Goal: Information Seeking & Learning: Compare options

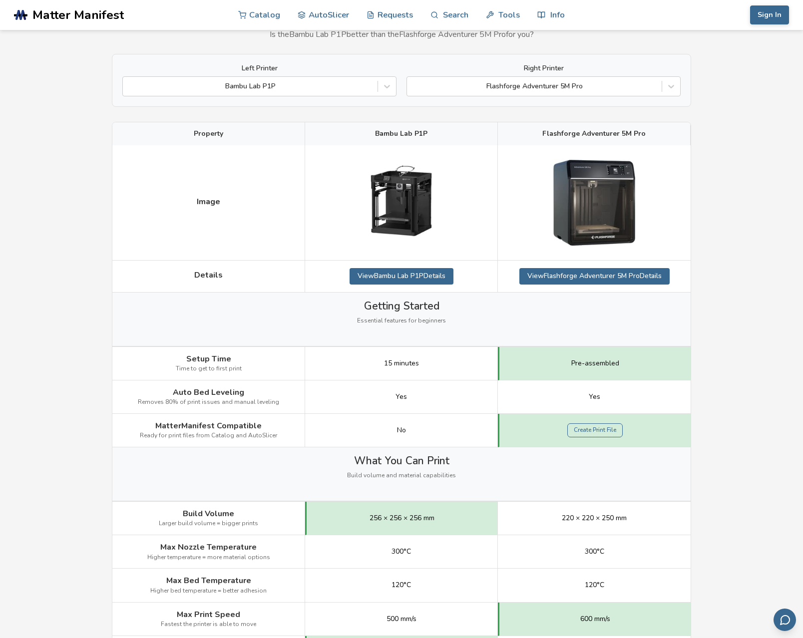
scroll to position [58, 0]
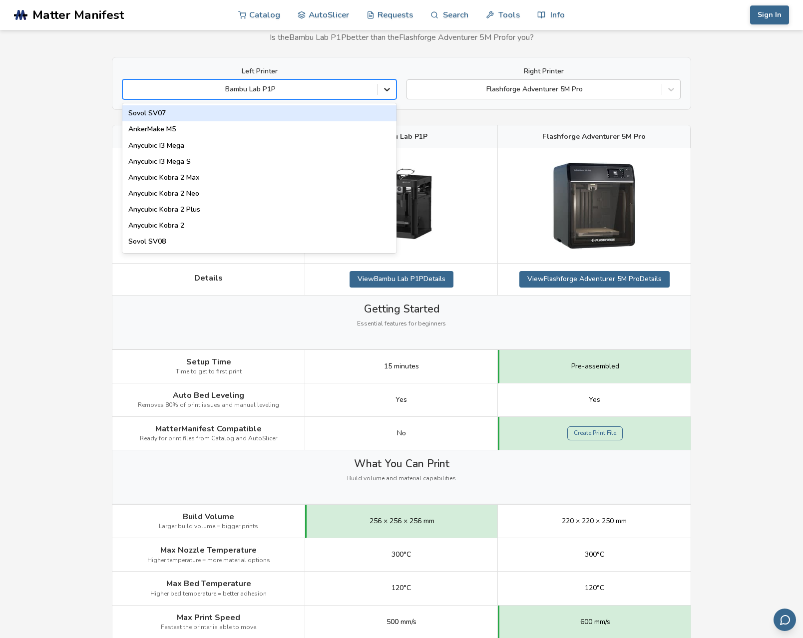
click at [384, 89] on icon at bounding box center [387, 89] width 10 height 10
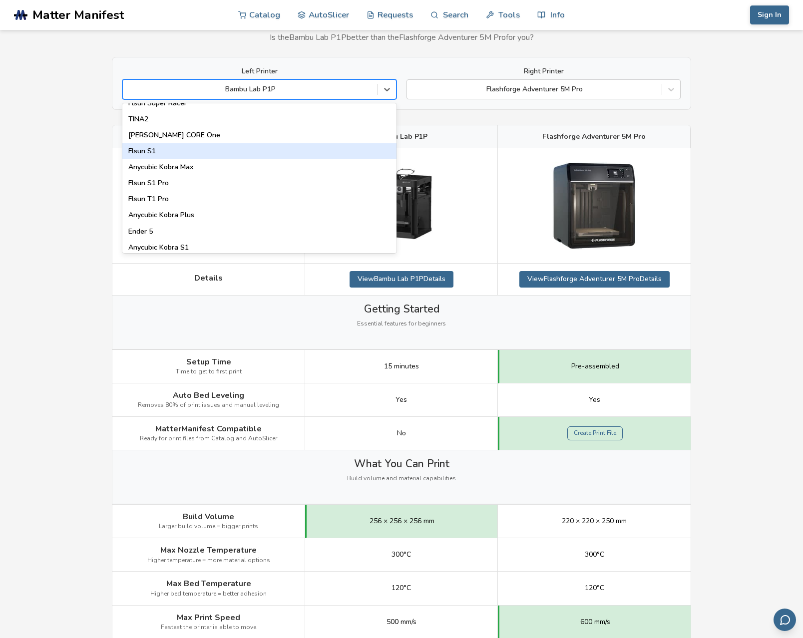
scroll to position [1276, 0]
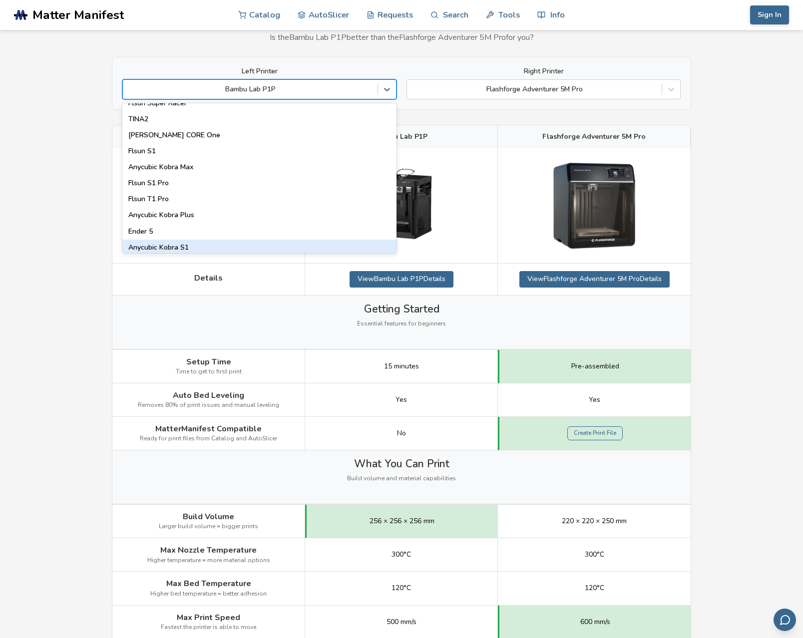
click at [183, 244] on div "Anycubic Kobra S1" at bounding box center [259, 248] width 274 height 16
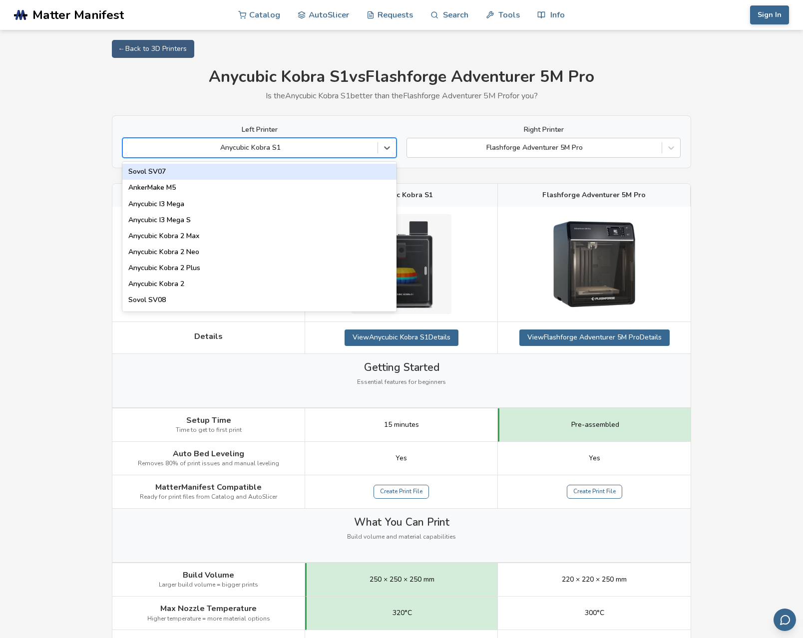
click at [249, 151] on div at bounding box center [250, 148] width 245 height 10
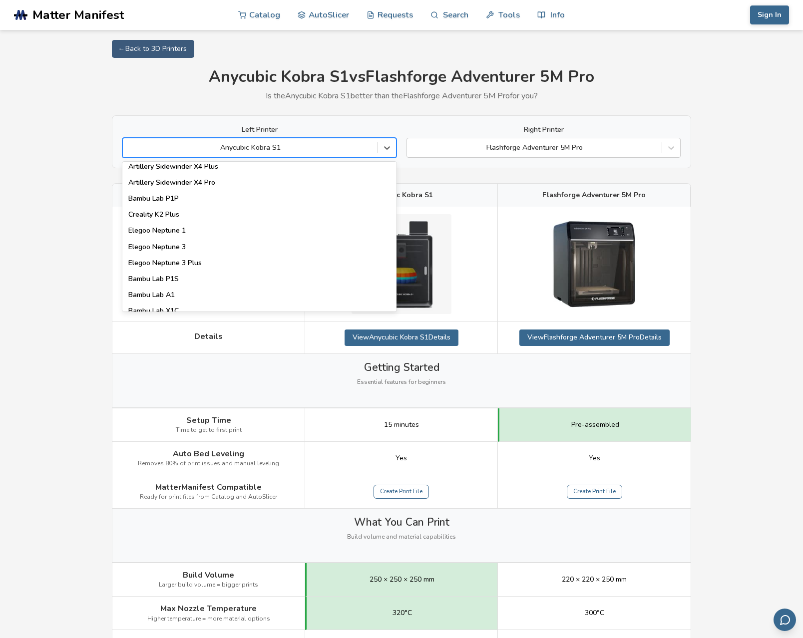
scroll to position [630, 0]
click at [165, 196] on div "Bambu Lab P1P" at bounding box center [259, 198] width 274 height 16
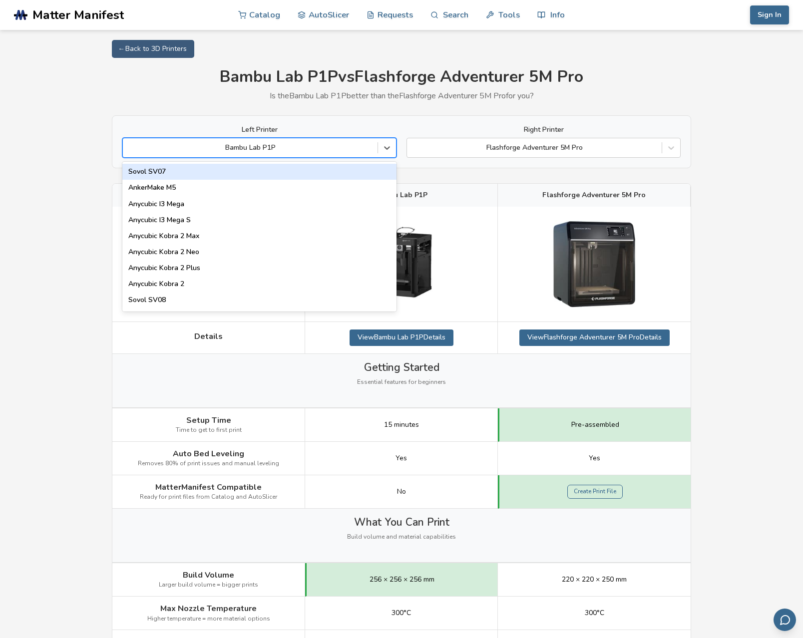
click at [226, 145] on div "Bambu Lab P1P" at bounding box center [250, 148] width 245 height 8
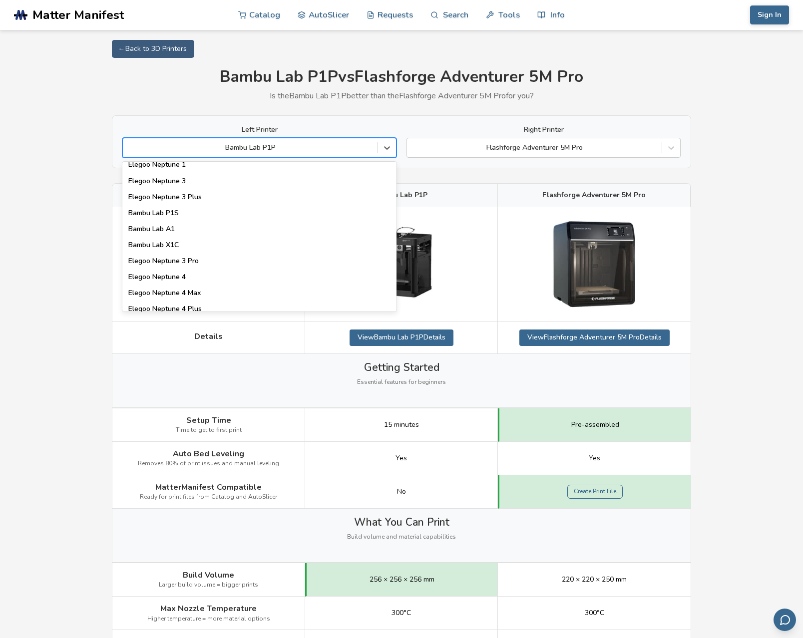
scroll to position [697, 0]
click at [164, 213] on div "Bambu Lab P1S" at bounding box center [259, 212] width 274 height 16
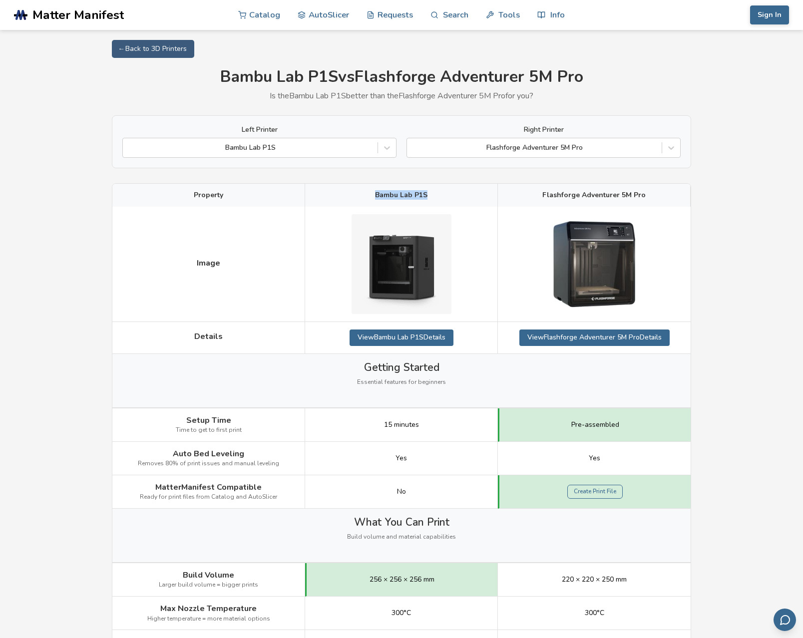
drag, startPoint x: 375, startPoint y: 193, endPoint x: 428, endPoint y: 193, distance: 52.9
click at [428, 193] on div "Bambu Lab P1S" at bounding box center [401, 195] width 193 height 23
copy span "Bambu Lab P1S"
